Goal: Transaction & Acquisition: Purchase product/service

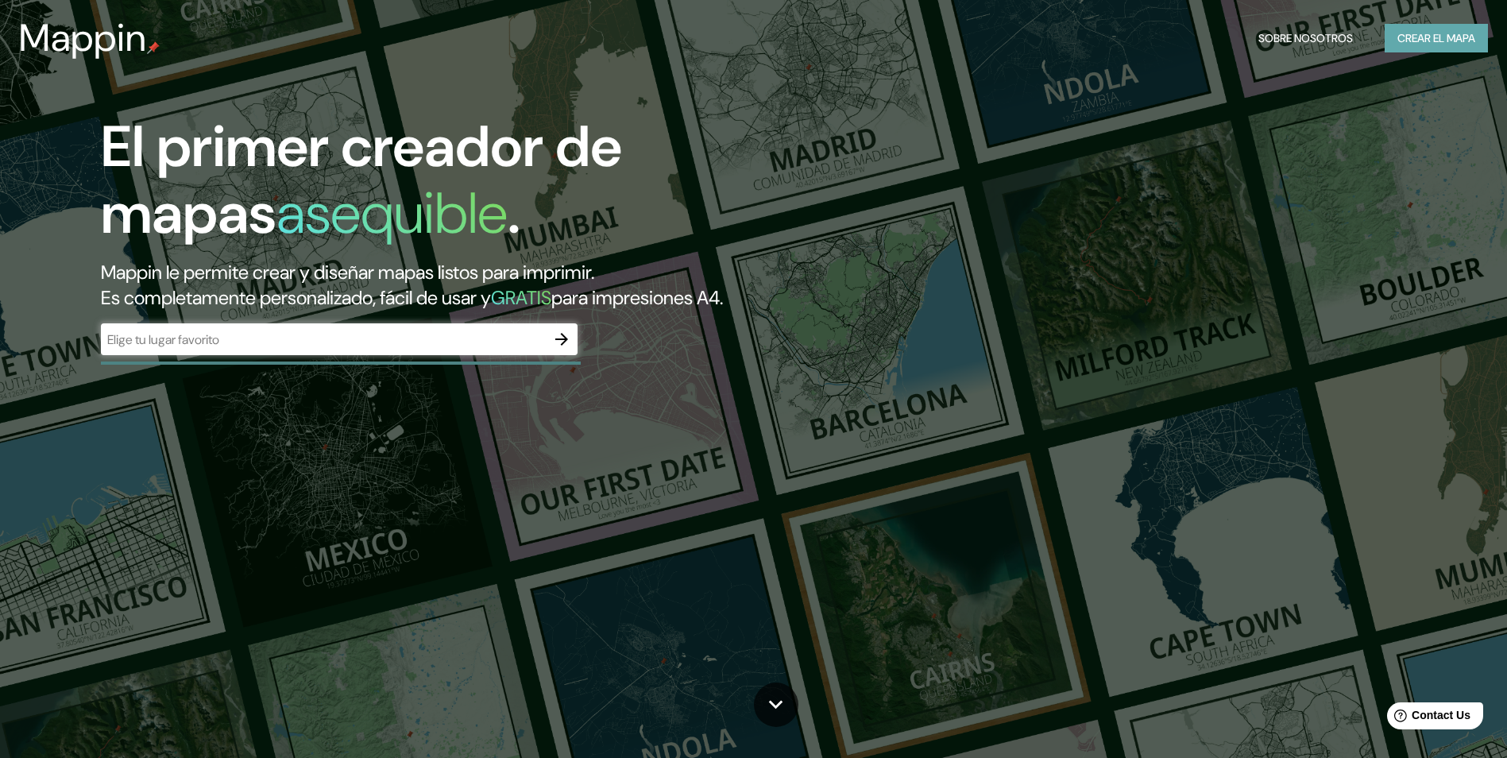
click at [1455, 46] on font "Crear el mapa" at bounding box center [1436, 39] width 78 height 20
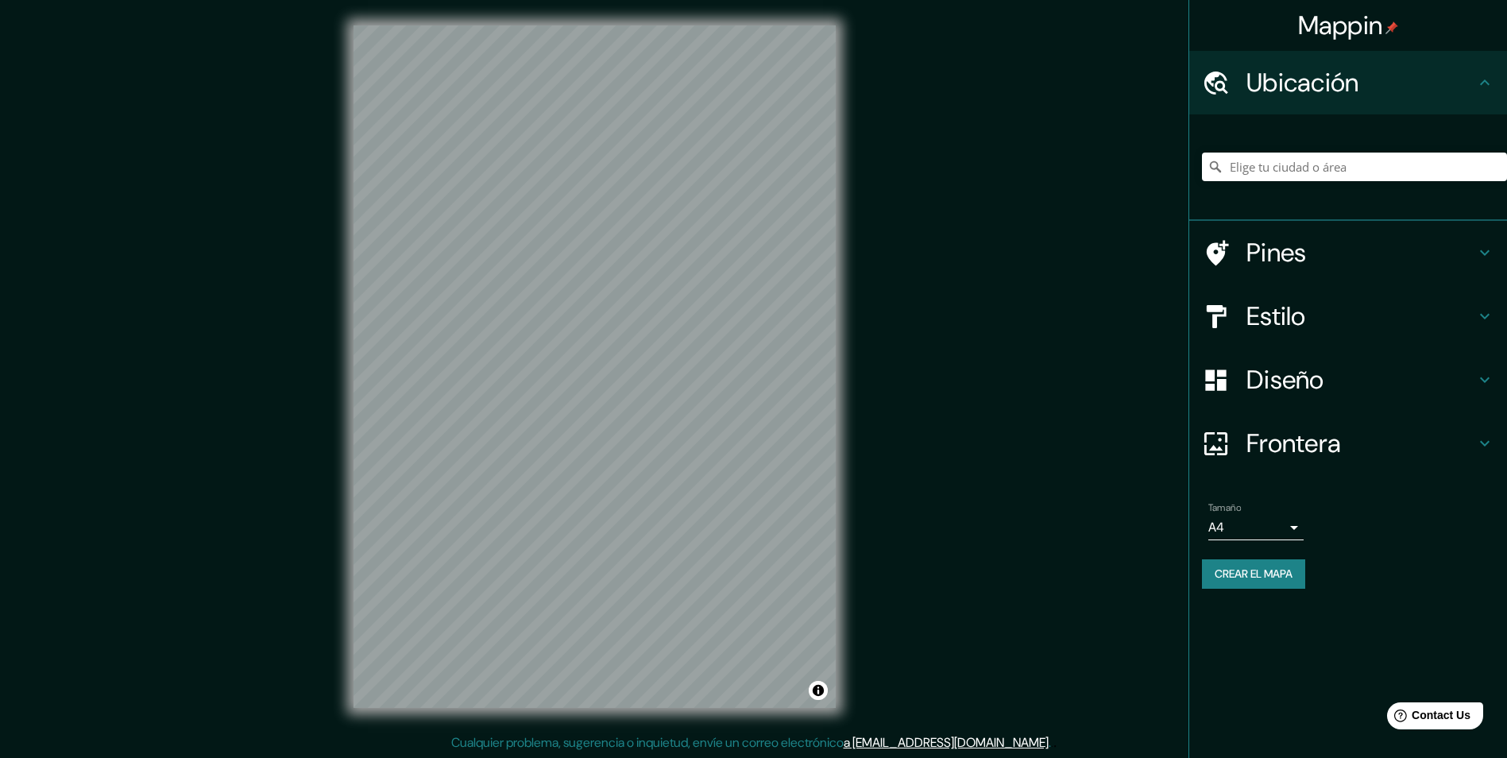
click at [1324, 374] on h4 "Diseño" at bounding box center [1360, 380] width 229 height 32
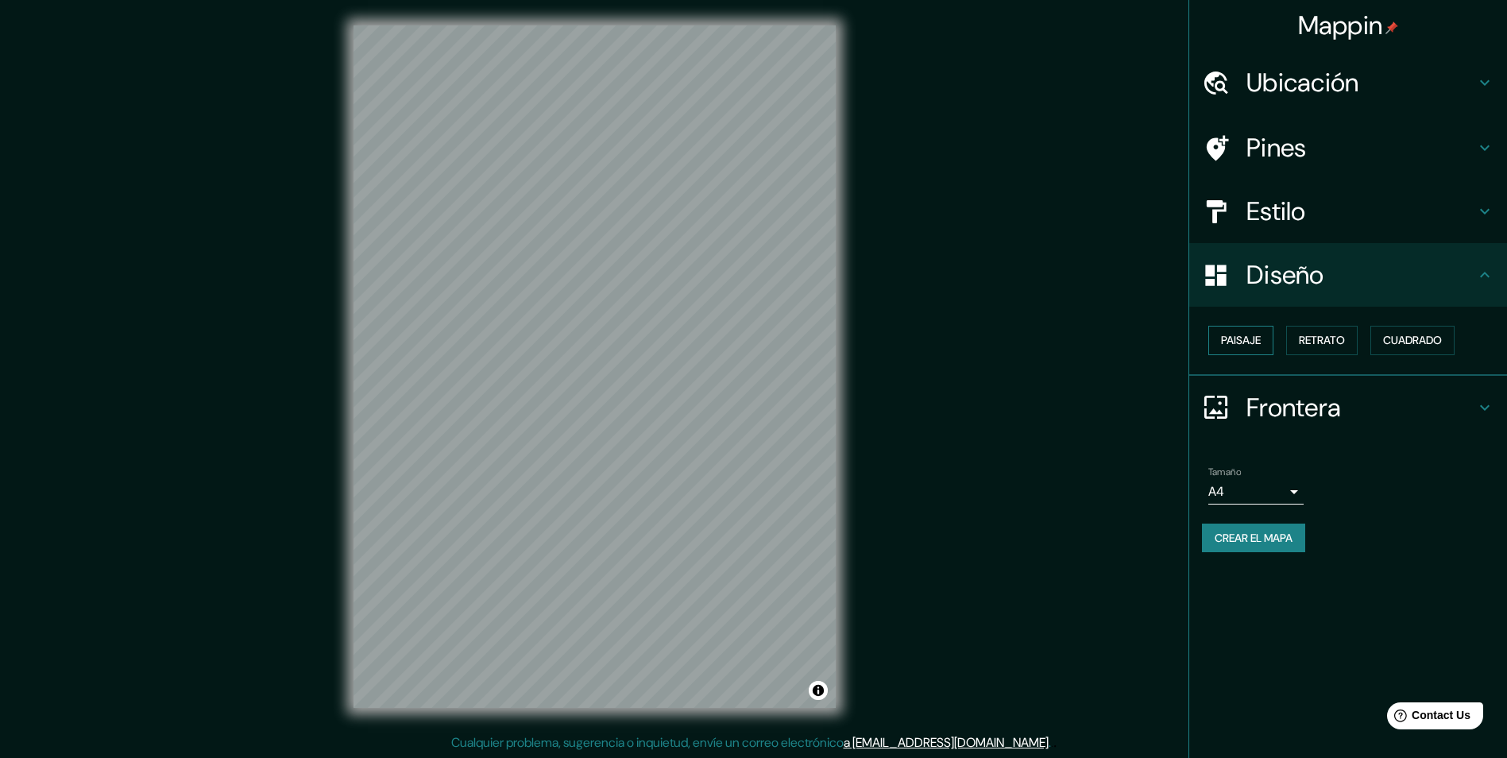
click at [1250, 338] on font "Paisaje" at bounding box center [1241, 340] width 40 height 20
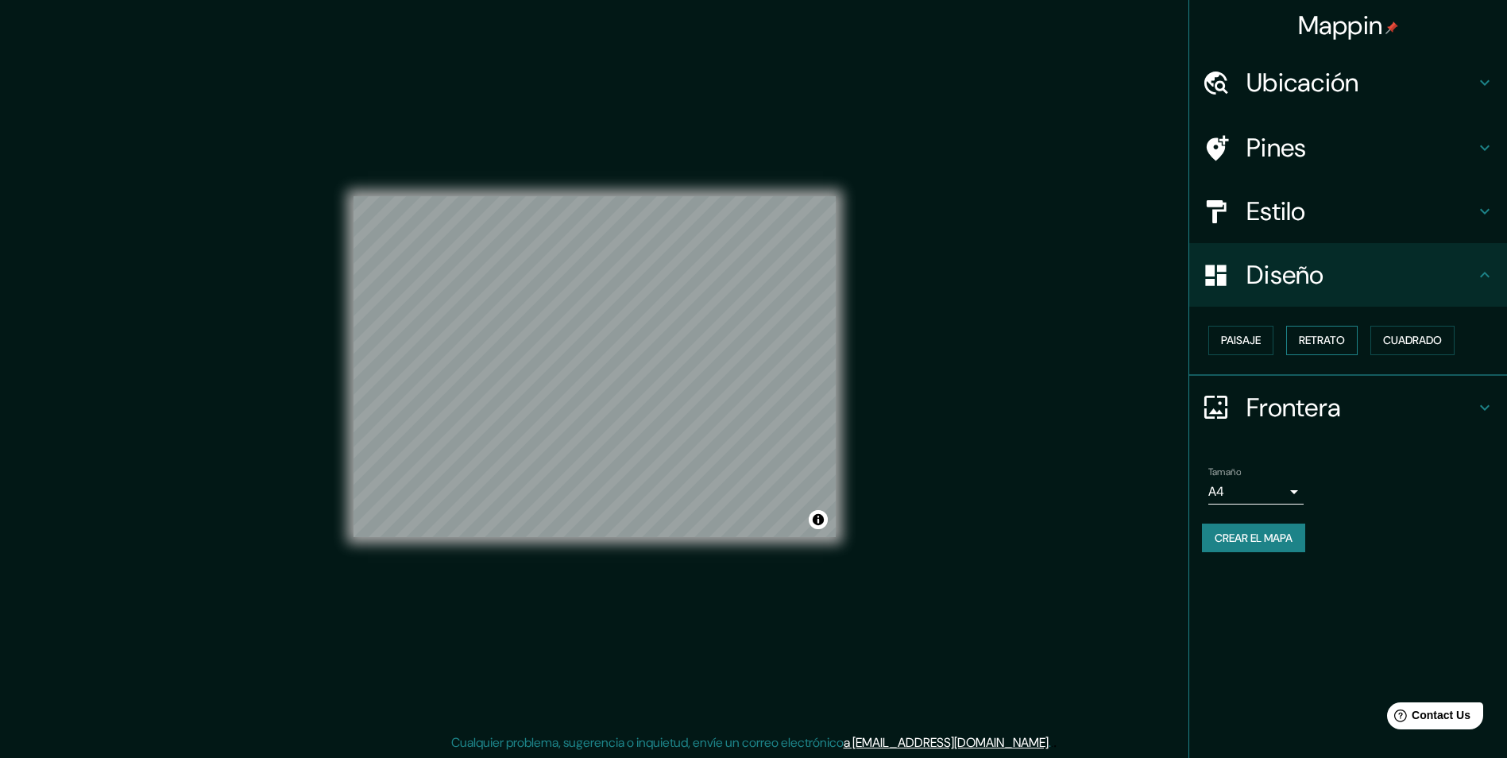
click at [1319, 340] on font "Retrato" at bounding box center [1321, 340] width 46 height 20
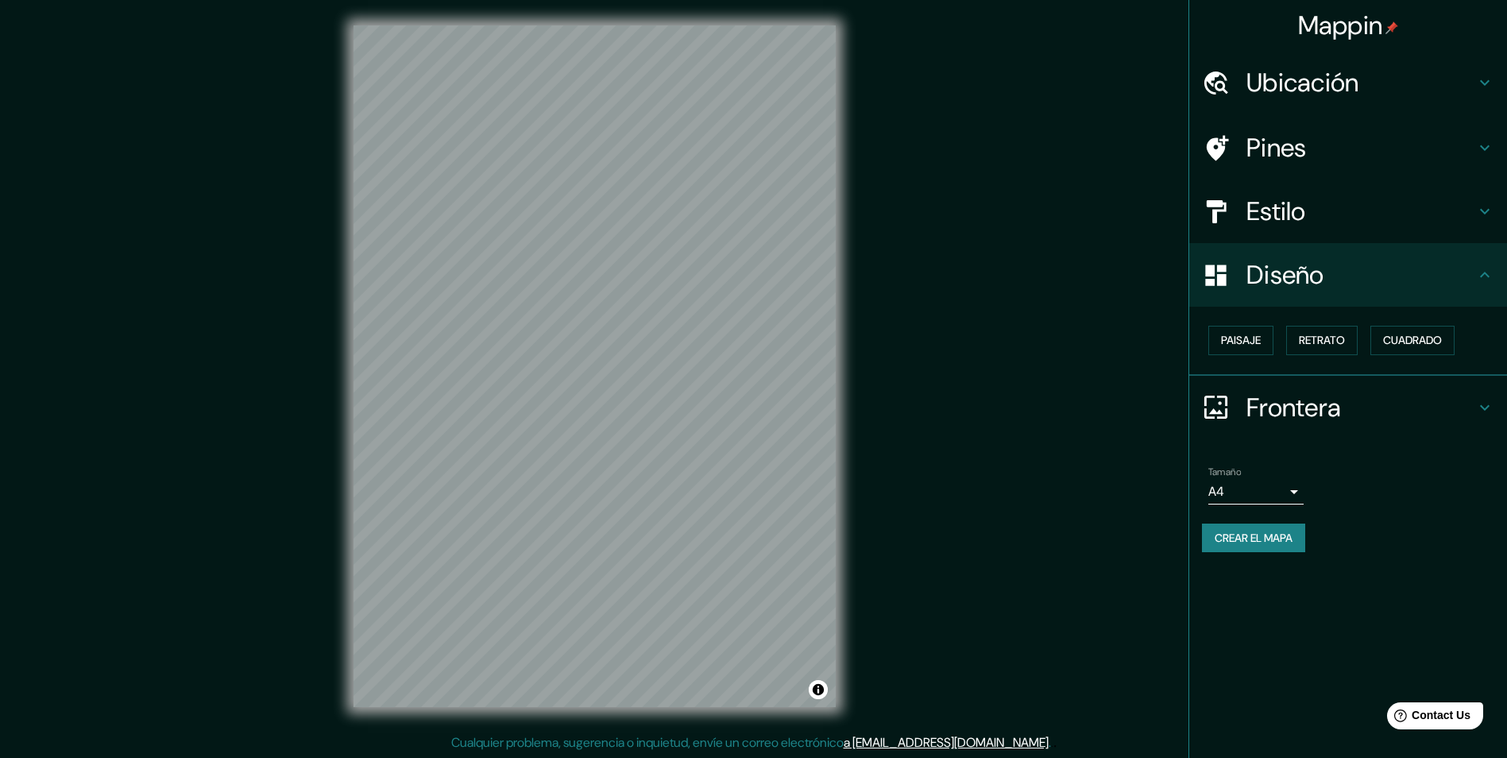
click at [1307, 222] on h4 "Estilo" at bounding box center [1360, 211] width 229 height 32
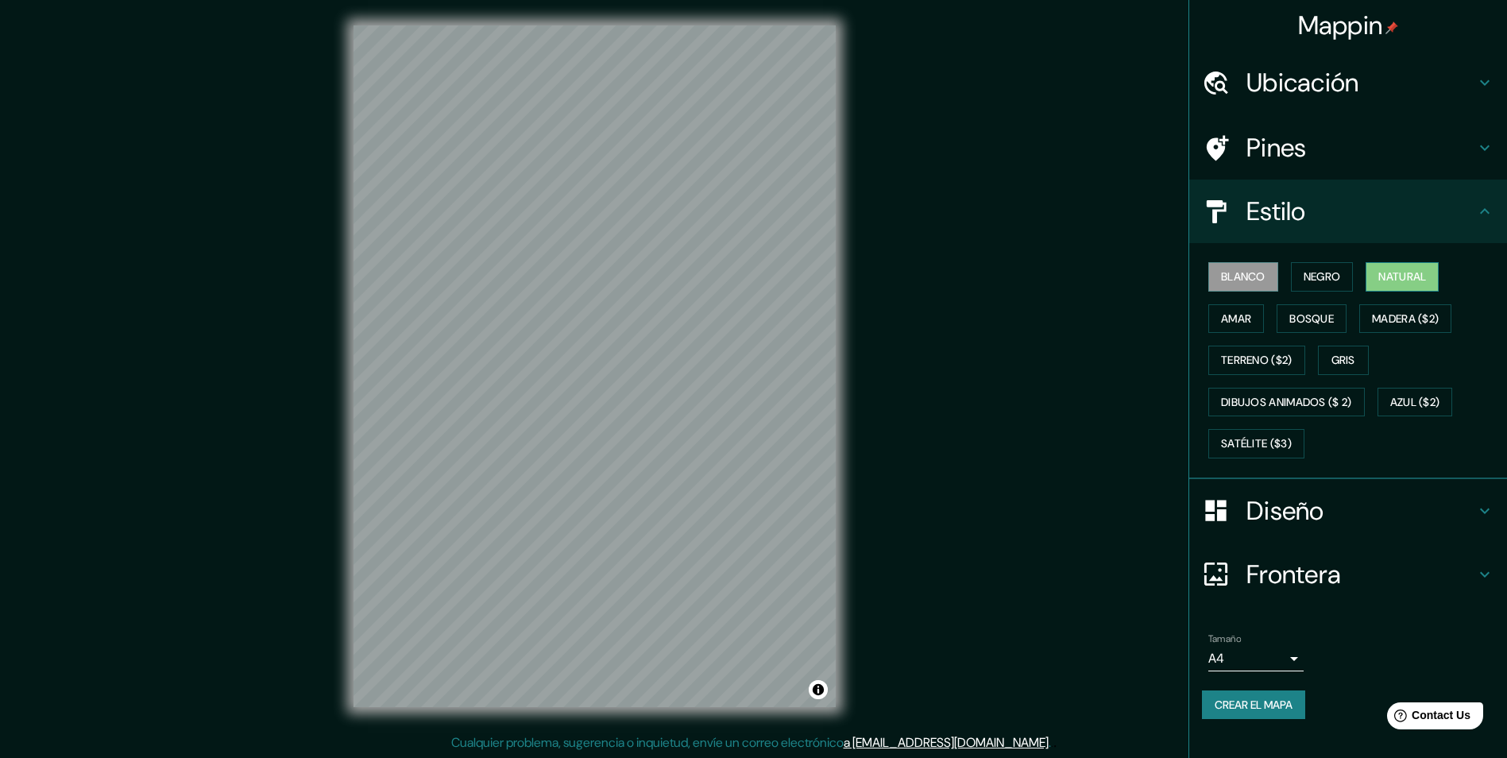
click at [1423, 276] on font "Natural" at bounding box center [1402, 277] width 48 height 20
click at [1306, 95] on h4 "Ubicación" at bounding box center [1360, 83] width 229 height 32
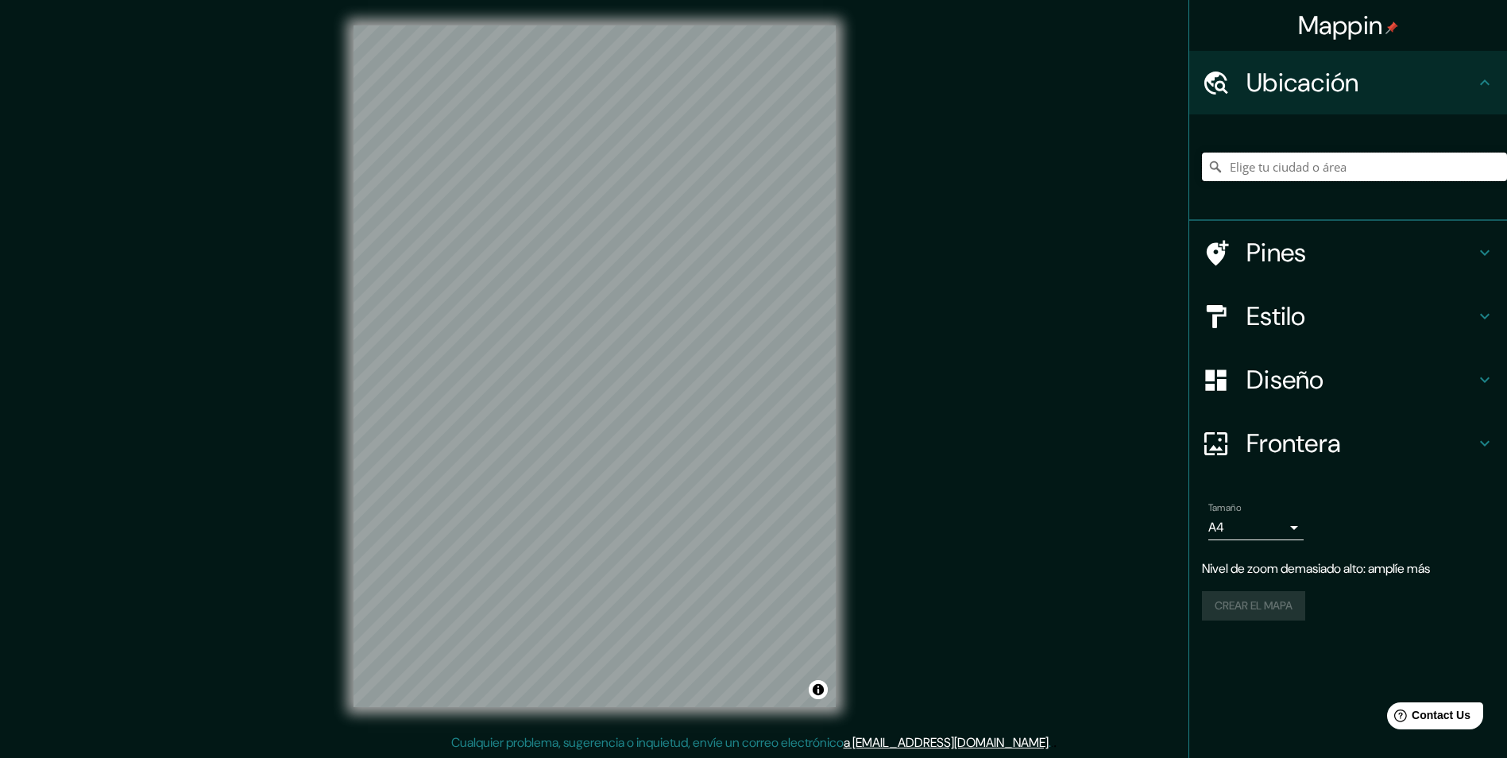
click at [1312, 165] on input "Elige tu ciudad o área" at bounding box center [1354, 166] width 305 height 29
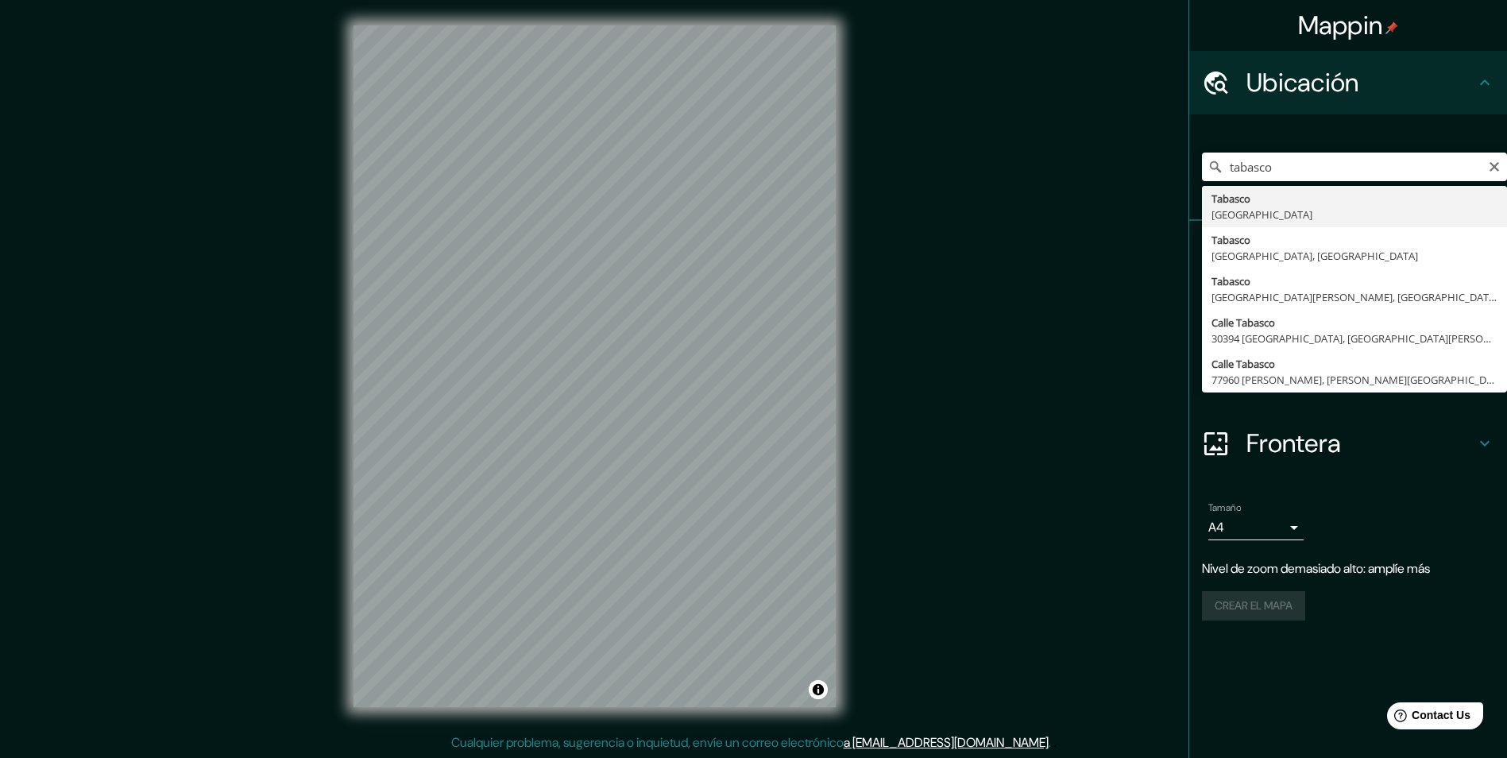
type input "Tabasco, [GEOGRAPHIC_DATA]"
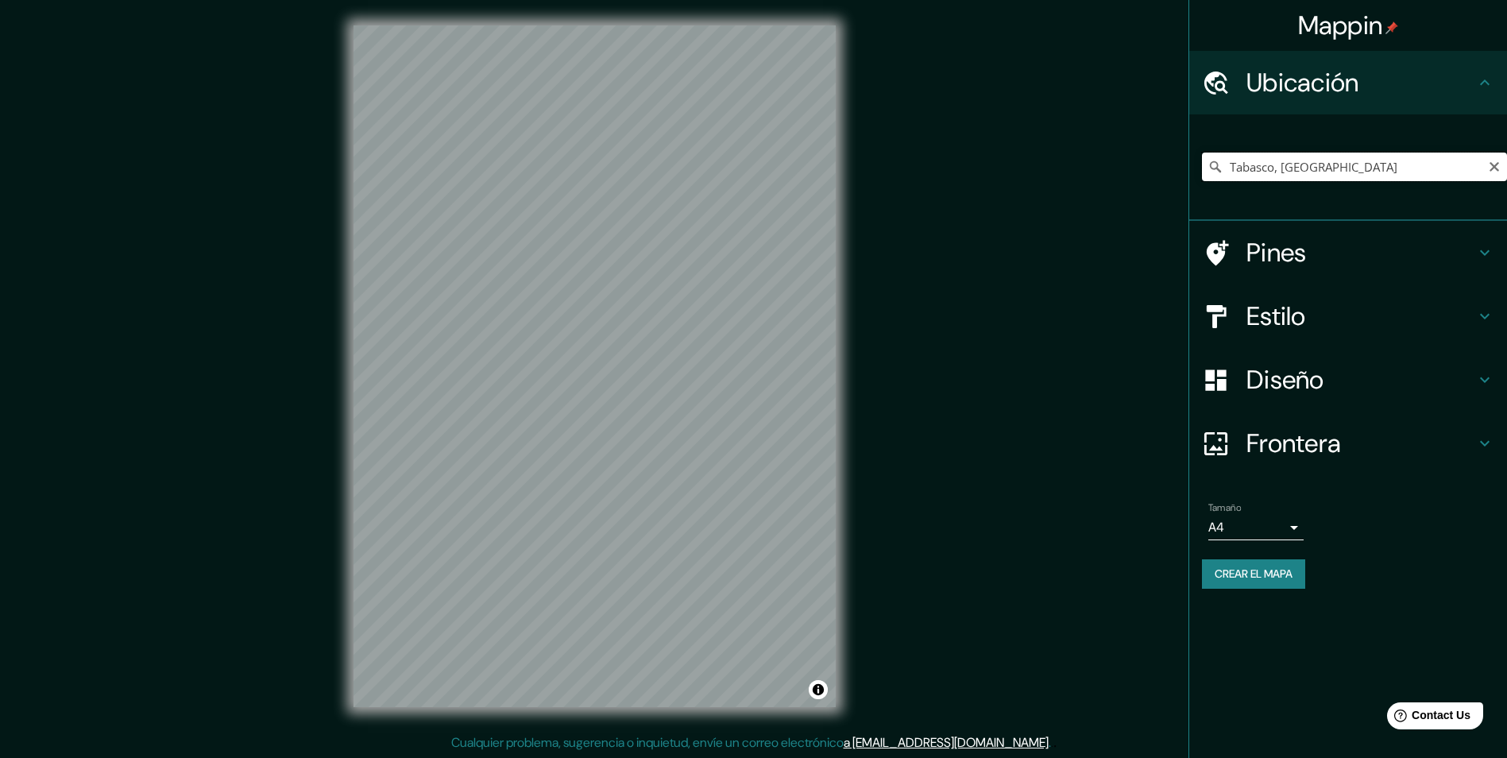
drag, startPoint x: 1373, startPoint y: 167, endPoint x: 1200, endPoint y: 176, distance: 173.4
click at [1200, 176] on div "Tabasco, [GEOGRAPHIC_DATA]" at bounding box center [1348, 167] width 318 height 106
click at [1276, 161] on input "Elige tu ciudad o área" at bounding box center [1354, 166] width 305 height 29
paste input "Av. [STREET_ADDRESS]."
type input "Nacajuca, [GEOGRAPHIC_DATA], [GEOGRAPHIC_DATA]"
